Goal: Transaction & Acquisition: Download file/media

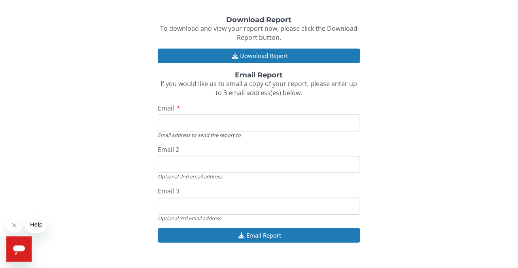
scroll to position [110, 0]
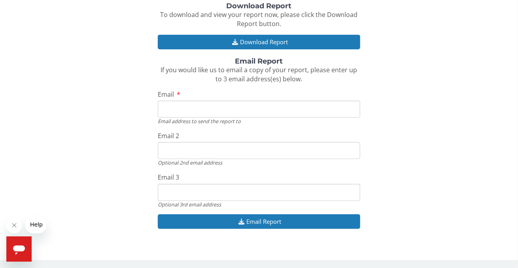
drag, startPoint x: 186, startPoint y: 108, endPoint x: 213, endPoint y: 117, distance: 28.5
click at [186, 108] on input "Email" at bounding box center [259, 109] width 202 height 17
type input "gehahne@yahoo.com"
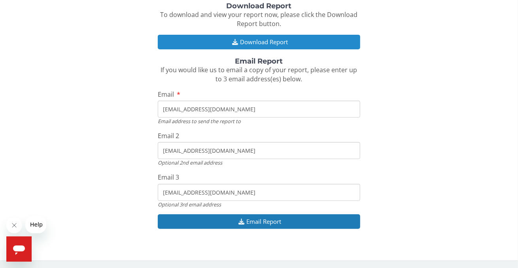
click at [259, 42] on button "Download Report" at bounding box center [259, 42] width 202 height 15
